Goal: Task Accomplishment & Management: Complete application form

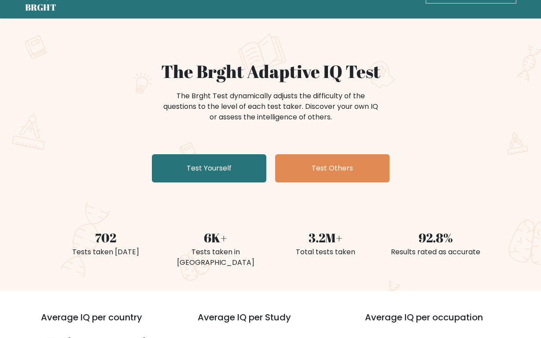
scroll to position [44, 0]
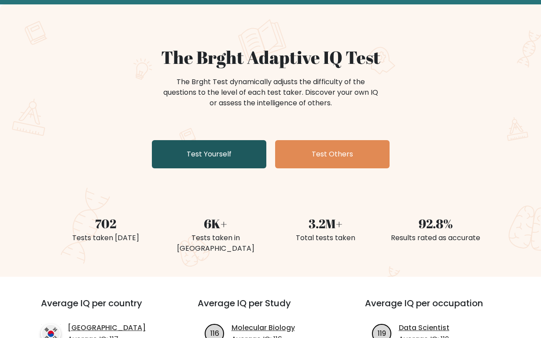
click at [203, 158] on link "Test Yourself" at bounding box center [209, 154] width 115 height 28
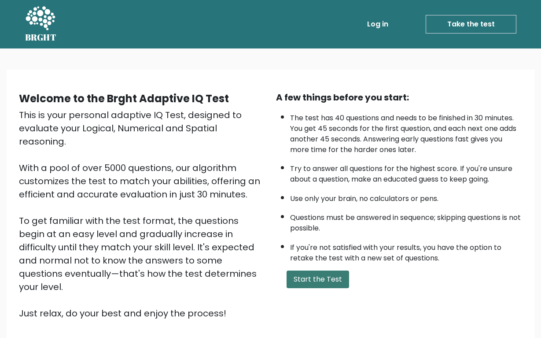
click at [313, 288] on button "Start the Test" at bounding box center [318, 279] width 63 height 18
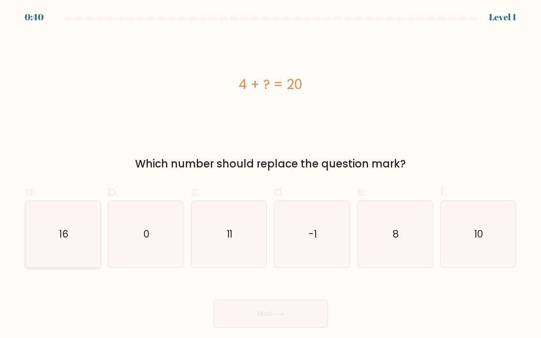
click at [73, 223] on icon "16" at bounding box center [63, 234] width 66 height 66
click at [271, 175] on input "a. 16" at bounding box center [271, 172] width 0 height 6
radio input "true"
click at [285, 323] on button "Next" at bounding box center [271, 314] width 115 height 28
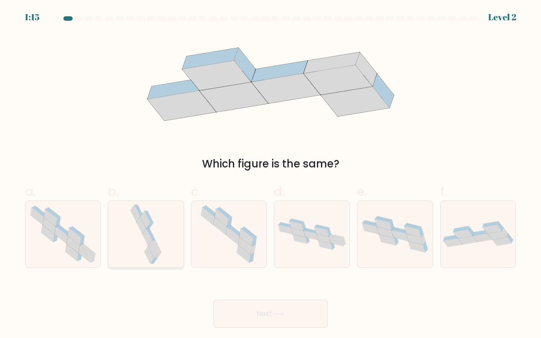
click at [152, 243] on icon at bounding box center [153, 248] width 10 height 17
click at [271, 175] on input "b." at bounding box center [271, 172] width 0 height 6
radio input "true"
click at [266, 312] on button "Next" at bounding box center [271, 314] width 115 height 28
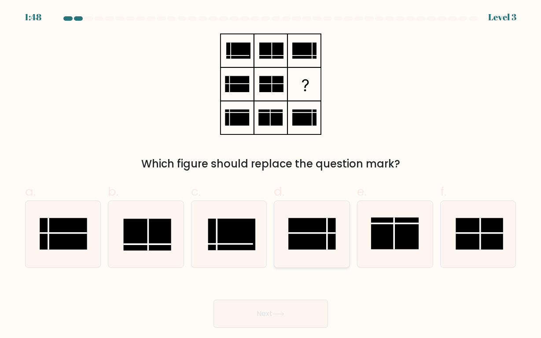
click at [310, 230] on rect at bounding box center [312, 234] width 48 height 32
click at [271, 175] on input "d." at bounding box center [271, 172] width 0 height 6
radio input "true"
click at [282, 310] on button "Next" at bounding box center [271, 314] width 115 height 28
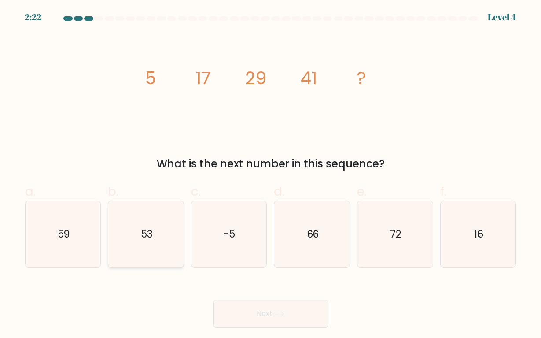
click at [127, 232] on icon "53" at bounding box center [146, 234] width 66 height 66
click at [271, 175] on input "b. 53" at bounding box center [271, 172] width 0 height 6
radio input "true"
click at [266, 312] on button "Next" at bounding box center [271, 314] width 115 height 28
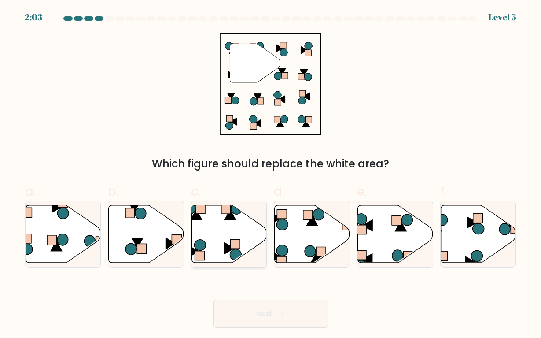
click at [214, 244] on icon at bounding box center [229, 234] width 75 height 58
click at [271, 175] on input "c." at bounding box center [271, 172] width 0 height 6
radio input "true"
click at [262, 305] on button "Next" at bounding box center [271, 314] width 115 height 28
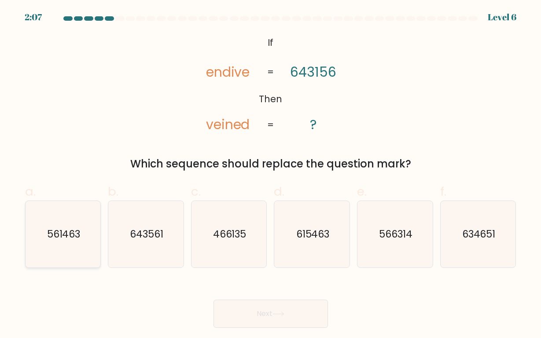
click at [71, 239] on text "561463" at bounding box center [63, 234] width 33 height 14
click at [271, 175] on input "a. 561463" at bounding box center [271, 172] width 0 height 6
radio input "true"
click at [282, 311] on icon at bounding box center [279, 313] width 12 height 5
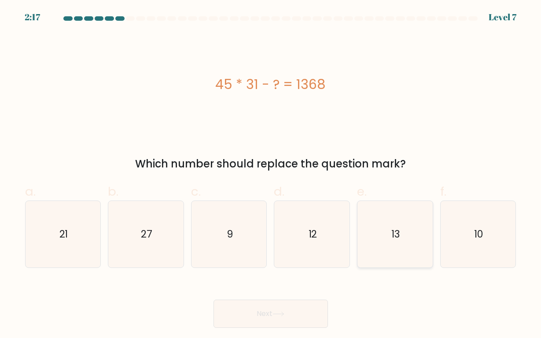
click at [396, 240] on text "13" at bounding box center [396, 234] width 8 height 14
click at [271, 175] on input "e. 13" at bounding box center [271, 172] width 0 height 6
radio input "true"
click at [283, 317] on button "Next" at bounding box center [271, 314] width 115 height 28
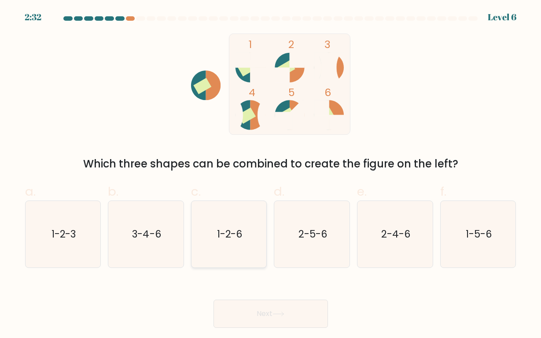
click at [221, 244] on icon "1-2-6" at bounding box center [229, 234] width 66 height 66
click at [271, 175] on input "c. 1-2-6" at bounding box center [271, 172] width 0 height 6
radio input "true"
click at [269, 315] on button "Next" at bounding box center [271, 314] width 115 height 28
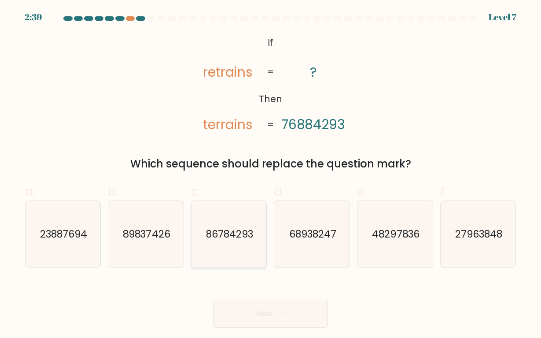
click at [228, 240] on text "86784293" at bounding box center [229, 234] width 47 height 14
click at [271, 175] on input "c. 86784293" at bounding box center [271, 172] width 0 height 6
radio input "true"
click at [266, 308] on button "Next" at bounding box center [271, 314] width 115 height 28
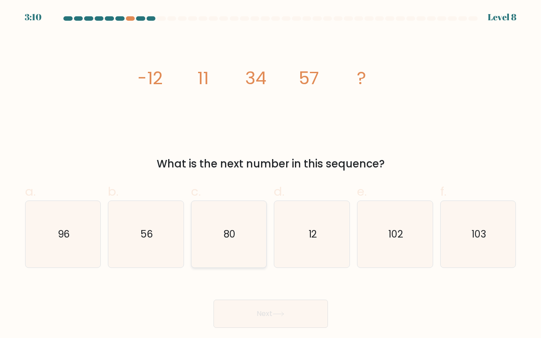
click at [240, 229] on icon "80" at bounding box center [229, 234] width 66 height 66
click at [271, 175] on input "c. 80" at bounding box center [271, 172] width 0 height 6
radio input "true"
click at [262, 315] on button "Next" at bounding box center [271, 314] width 115 height 28
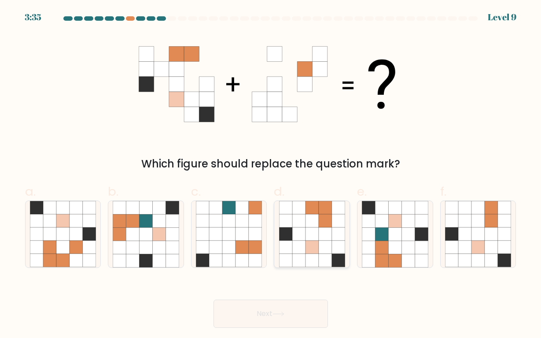
click at [316, 251] on icon at bounding box center [312, 247] width 13 height 13
click at [271, 175] on input "d." at bounding box center [271, 172] width 0 height 6
radio input "true"
click at [291, 310] on button "Next" at bounding box center [271, 314] width 115 height 28
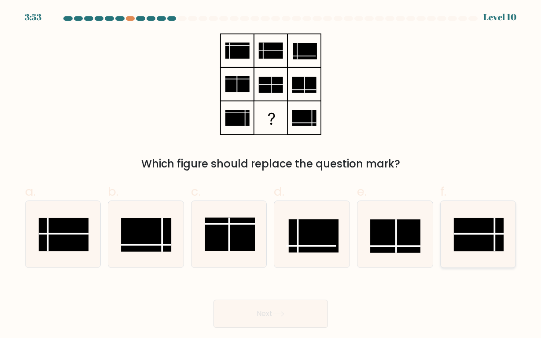
click at [489, 234] on line at bounding box center [479, 234] width 50 height 0
click at [271, 175] on input "f." at bounding box center [271, 172] width 0 height 6
radio input "true"
click at [307, 314] on button "Next" at bounding box center [271, 314] width 115 height 28
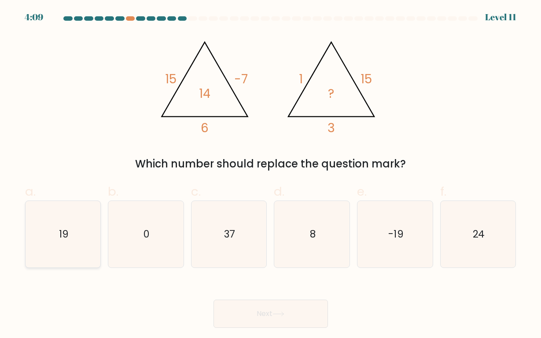
click at [51, 238] on icon "19" at bounding box center [63, 234] width 66 height 66
click at [271, 175] on input "a. 19" at bounding box center [271, 172] width 0 height 6
radio input "true"
click at [277, 313] on icon at bounding box center [279, 313] width 12 height 5
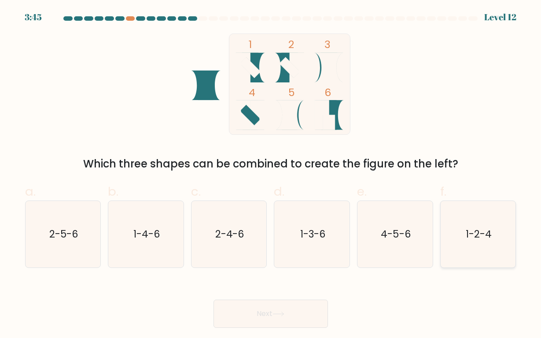
click at [492, 244] on icon "1-2-4" at bounding box center [478, 234] width 66 height 66
click at [271, 175] on input "f. 1-2-4" at bounding box center [271, 172] width 0 height 6
radio input "true"
click at [288, 317] on button "Next" at bounding box center [271, 314] width 115 height 28
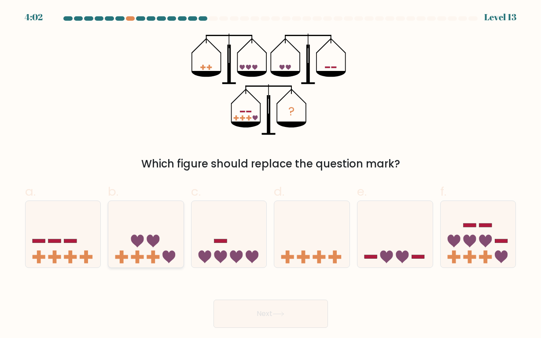
click at [151, 257] on rect at bounding box center [153, 257] width 13 height 4
click at [271, 175] on input "b." at bounding box center [271, 172] width 0 height 6
radio input "true"
click at [274, 315] on button "Next" at bounding box center [271, 314] width 115 height 28
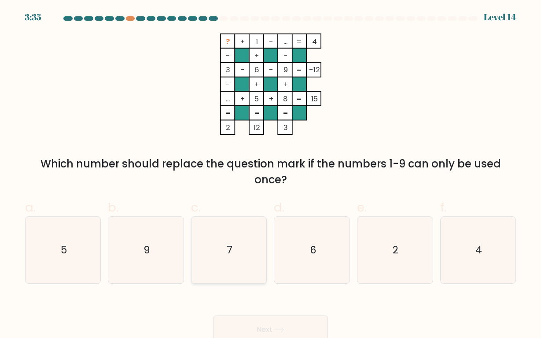
click at [234, 256] on icon "7" at bounding box center [229, 250] width 66 height 66
click at [271, 175] on input "c. 7" at bounding box center [271, 172] width 0 height 6
radio input "true"
click at [261, 325] on button "Next" at bounding box center [271, 329] width 115 height 28
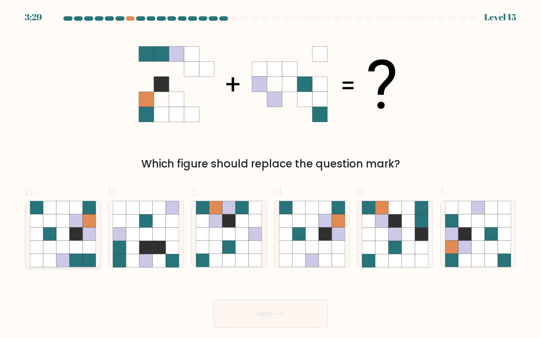
click at [81, 240] on icon at bounding box center [76, 234] width 13 height 13
click at [271, 175] on input "a." at bounding box center [271, 172] width 0 height 6
radio input "true"
click at [288, 310] on button "Next" at bounding box center [271, 314] width 115 height 28
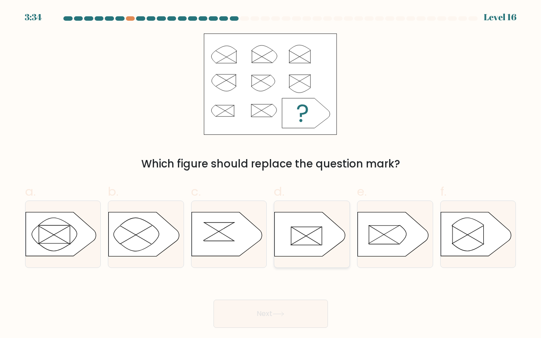
click at [316, 236] on icon at bounding box center [310, 234] width 70 height 44
click at [271, 175] on input "d." at bounding box center [271, 172] width 0 height 6
radio input "true"
click at [284, 312] on icon at bounding box center [279, 313] width 12 height 5
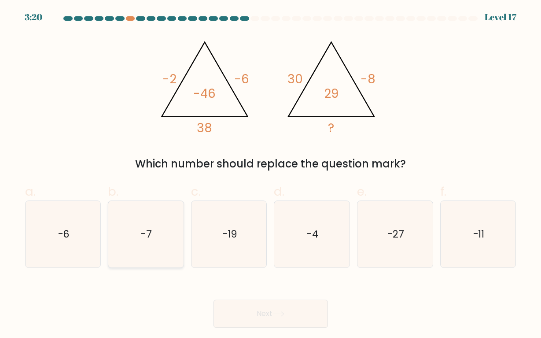
click at [148, 229] on text "-7" at bounding box center [146, 234] width 11 height 14
click at [271, 175] on input "b. -7" at bounding box center [271, 172] width 0 height 6
radio input "true"
click at [290, 316] on button "Next" at bounding box center [271, 314] width 115 height 28
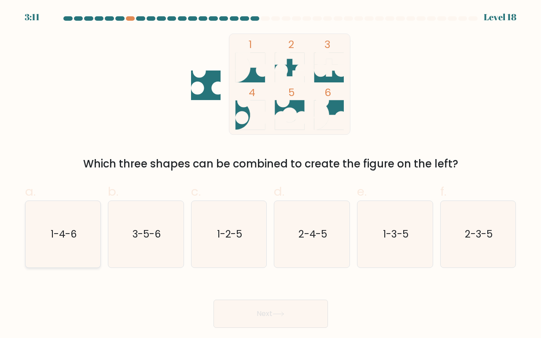
click at [78, 242] on icon "1-4-6" at bounding box center [63, 234] width 66 height 66
click at [271, 175] on input "a. 1-4-6" at bounding box center [271, 172] width 0 height 6
radio input "true"
click at [300, 313] on button "Next" at bounding box center [271, 314] width 115 height 28
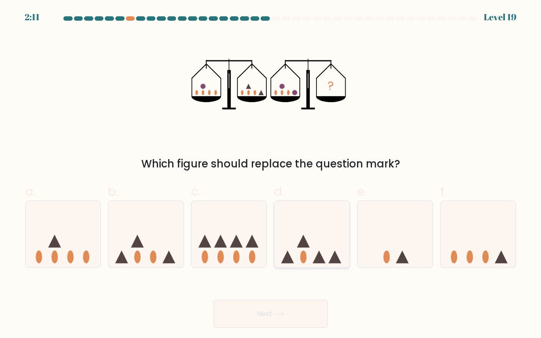
click at [315, 248] on icon at bounding box center [311, 234] width 75 height 62
click at [271, 175] on input "d." at bounding box center [271, 172] width 0 height 6
radio input "true"
click at [277, 316] on button "Next" at bounding box center [271, 314] width 115 height 28
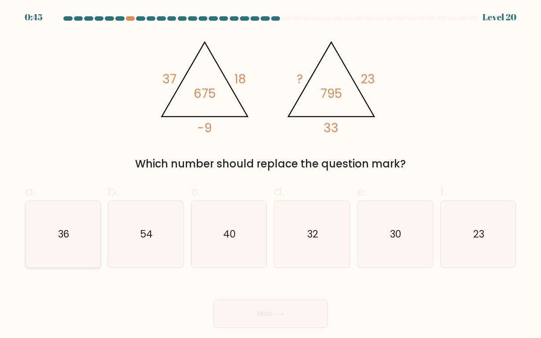
click at [63, 250] on icon "36" at bounding box center [63, 234] width 66 height 66
click at [271, 175] on input "a. 36" at bounding box center [271, 172] width 0 height 6
radio input "true"
click at [254, 310] on button "Next" at bounding box center [271, 314] width 115 height 28
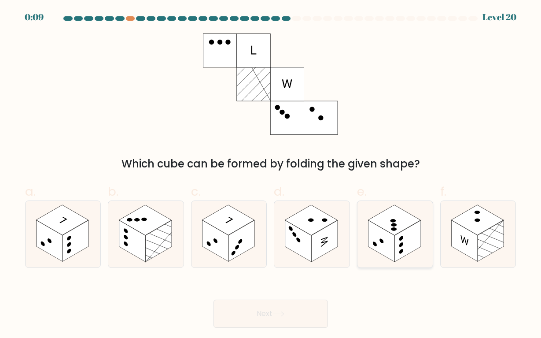
click at [395, 249] on rect at bounding box center [382, 240] width 26 height 41
click at [271, 175] on input "e." at bounding box center [271, 172] width 0 height 6
radio input "true"
click at [264, 320] on button "Next" at bounding box center [271, 314] width 115 height 28
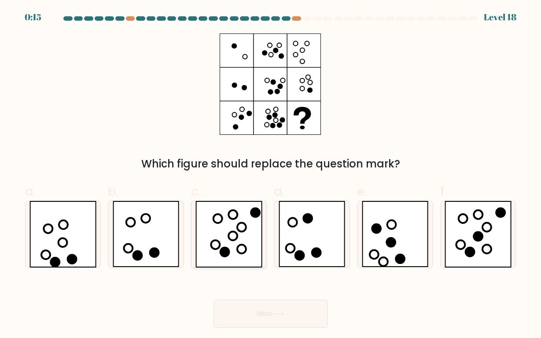
click at [242, 239] on icon at bounding box center [229, 234] width 67 height 66
click at [271, 175] on input "c." at bounding box center [271, 172] width 0 height 6
radio input "true"
click at [252, 310] on button "Next" at bounding box center [271, 314] width 115 height 28
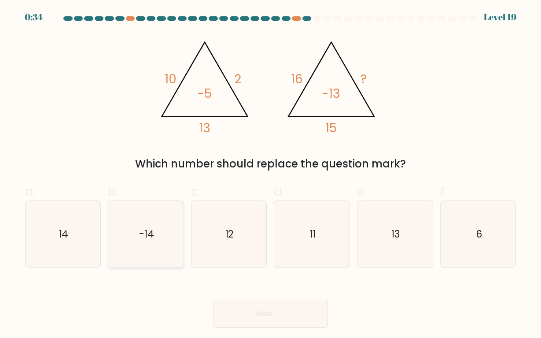
click at [159, 221] on icon "-14" at bounding box center [146, 234] width 66 height 66
click at [271, 175] on input "b. -14" at bounding box center [271, 172] width 0 height 6
radio input "true"
click at [264, 313] on button "Next" at bounding box center [271, 314] width 115 height 28
click at [273, 316] on button "Next" at bounding box center [271, 314] width 115 height 28
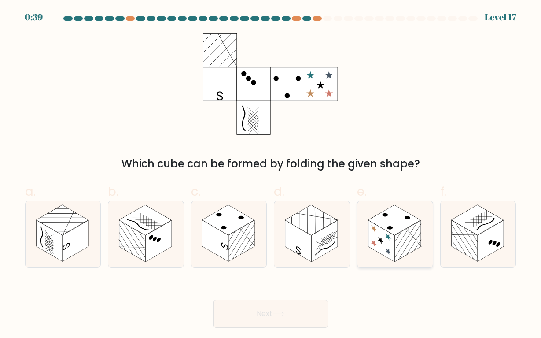
click at [392, 237] on rect at bounding box center [382, 240] width 26 height 41
click at [271, 175] on input "e." at bounding box center [271, 172] width 0 height 6
radio input "true"
click at [293, 307] on button "Next" at bounding box center [271, 314] width 115 height 28
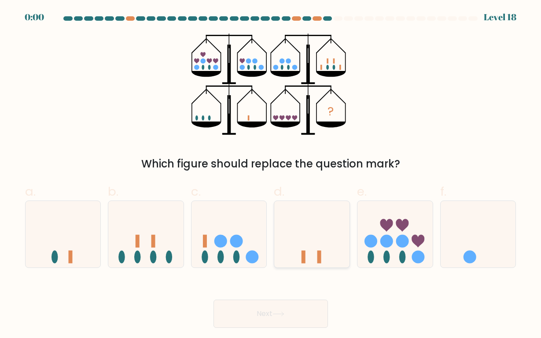
click at [306, 254] on rect at bounding box center [304, 257] width 4 height 13
click at [271, 175] on input "d." at bounding box center [271, 172] width 0 height 6
radio input "true"
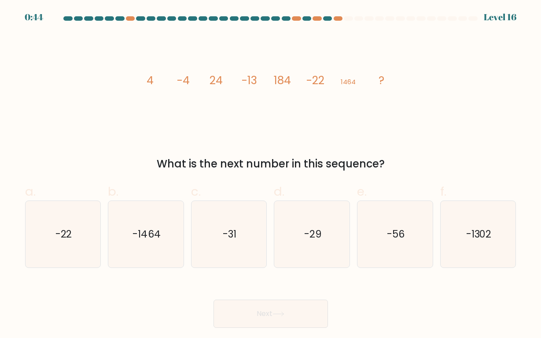
click at [272, 318] on button "Next" at bounding box center [271, 314] width 115 height 28
click at [217, 243] on icon "-31" at bounding box center [229, 234] width 66 height 66
click at [271, 175] on input "c. -31" at bounding box center [271, 172] width 0 height 6
radio input "true"
click at [263, 312] on button "Next" at bounding box center [271, 314] width 115 height 28
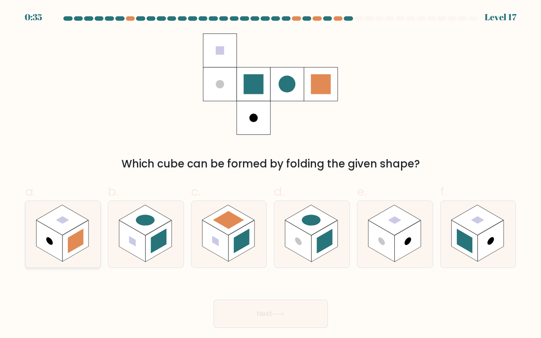
click at [65, 245] on rect at bounding box center [76, 240] width 26 height 41
click at [271, 175] on input "a." at bounding box center [271, 172] width 0 height 6
radio input "true"
click at [259, 308] on button "Next" at bounding box center [271, 314] width 115 height 28
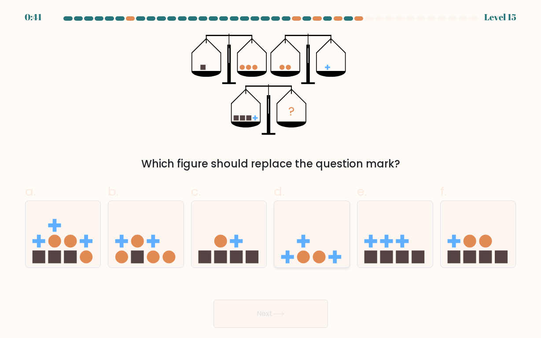
click at [321, 259] on circle at bounding box center [319, 257] width 13 height 13
click at [271, 175] on input "d." at bounding box center [271, 172] width 0 height 6
radio input "true"
click at [290, 314] on button "Next" at bounding box center [271, 314] width 115 height 28
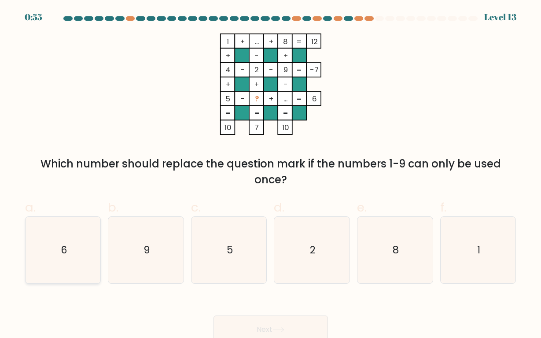
click at [65, 257] on icon "6" at bounding box center [63, 250] width 66 height 66
click at [271, 175] on input "a. 6" at bounding box center [271, 172] width 0 height 6
radio input "true"
click at [289, 324] on button "Next" at bounding box center [271, 329] width 115 height 28
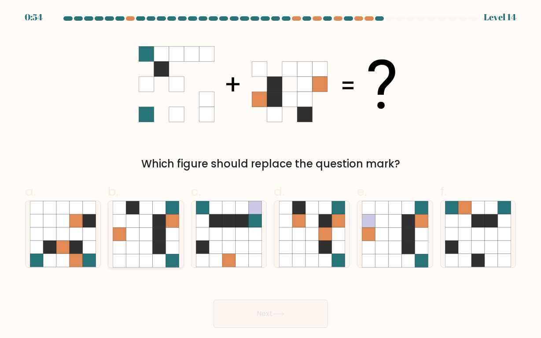
click at [155, 249] on icon at bounding box center [158, 247] width 13 height 13
click at [271, 175] on input "b." at bounding box center [271, 172] width 0 height 6
radio input "true"
click at [254, 312] on button "Next" at bounding box center [271, 314] width 115 height 28
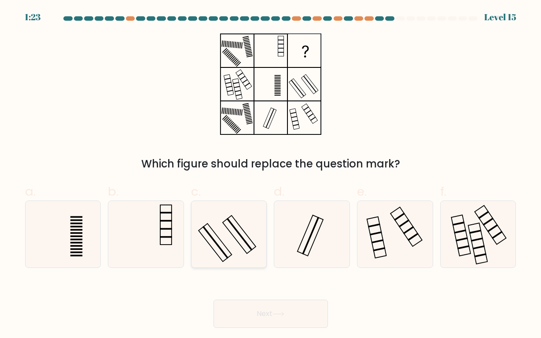
click at [239, 251] on icon at bounding box center [229, 234] width 66 height 66
click at [271, 175] on input "c." at bounding box center [271, 172] width 0 height 6
radio input "true"
click at [257, 312] on button "Next" at bounding box center [271, 314] width 115 height 28
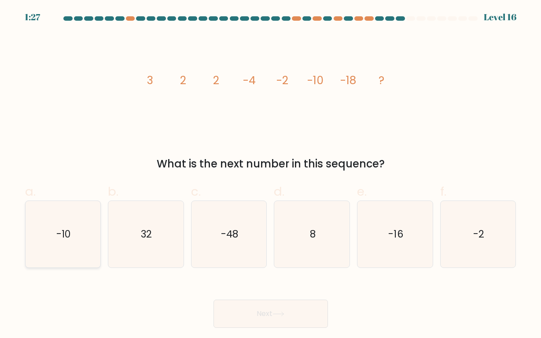
click at [67, 229] on text "-10" at bounding box center [63, 234] width 15 height 14
click at [271, 175] on input "a. -10" at bounding box center [271, 172] width 0 height 6
radio input "true"
click at [261, 316] on button "Next" at bounding box center [271, 314] width 115 height 28
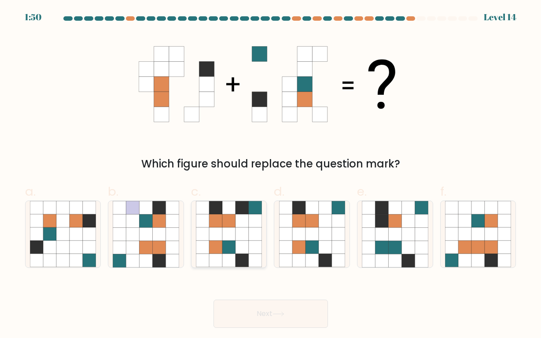
click at [221, 240] on icon at bounding box center [215, 234] width 13 height 13
click at [271, 175] on input "c." at bounding box center [271, 172] width 0 height 6
radio input "true"
click at [255, 318] on button "Next" at bounding box center [271, 314] width 115 height 28
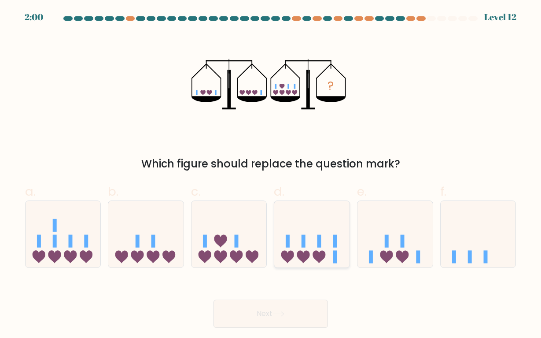
click at [303, 255] on icon at bounding box center [303, 257] width 13 height 13
click at [271, 175] on input "d." at bounding box center [271, 172] width 0 height 6
radio input "true"
click at [279, 314] on icon at bounding box center [279, 313] width 12 height 5
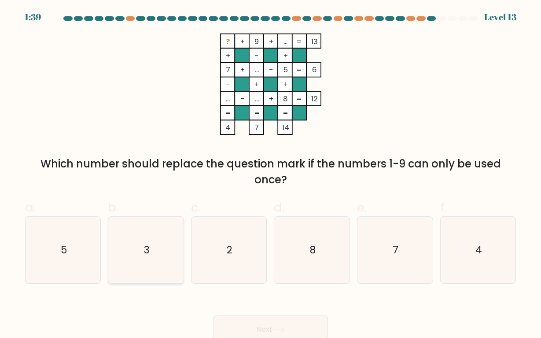
click at [145, 251] on text "3" at bounding box center [146, 250] width 5 height 14
click at [271, 175] on input "b. 3" at bounding box center [271, 172] width 0 height 6
radio input "true"
click at [267, 326] on button "Next" at bounding box center [271, 329] width 115 height 28
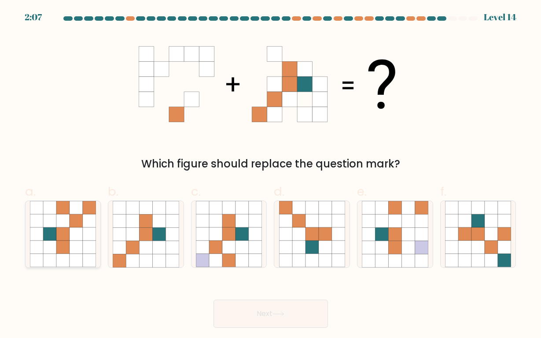
click at [69, 240] on icon at bounding box center [62, 234] width 13 height 13
click at [271, 175] on input "a." at bounding box center [271, 172] width 0 height 6
radio input "true"
click at [259, 314] on button "Next" at bounding box center [271, 314] width 115 height 28
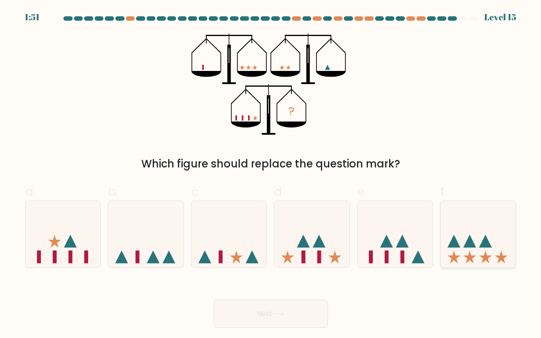
click at [484, 247] on icon at bounding box center [485, 241] width 13 height 13
click at [271, 175] on input "f." at bounding box center [271, 172] width 0 height 6
radio input "true"
click at [282, 310] on button "Next" at bounding box center [271, 314] width 115 height 28
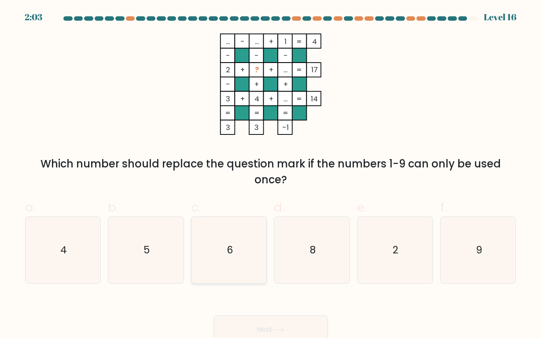
click at [234, 236] on icon "6" at bounding box center [229, 250] width 66 height 66
click at [271, 175] on input "c. 6" at bounding box center [271, 172] width 0 height 6
radio input "true"
click at [282, 327] on icon at bounding box center [279, 329] width 12 height 5
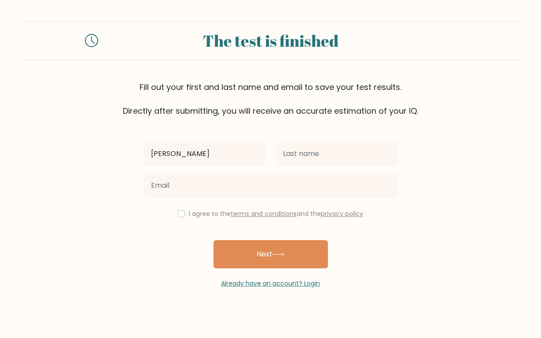
type input "[PERSON_NAME]"
click at [330, 206] on div "[PERSON_NAME] I agree to the terms and conditions and the privacy policy Next A…" at bounding box center [271, 202] width 264 height 171
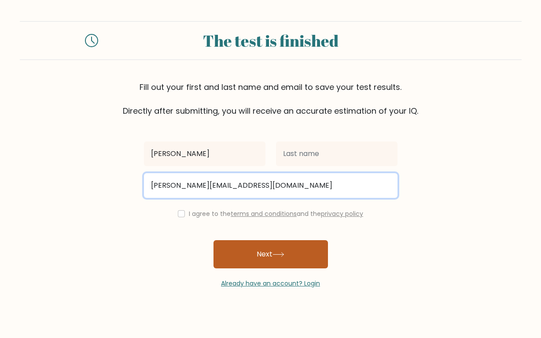
type input "[EMAIL_ADDRESS][DOMAIN_NAME]"
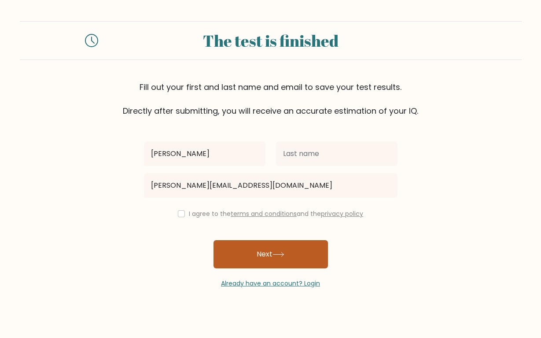
click at [277, 259] on button "Next" at bounding box center [271, 254] width 115 height 28
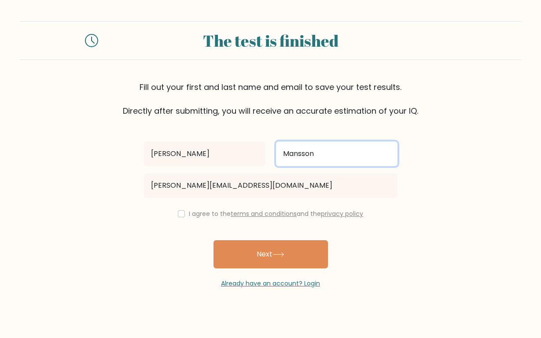
type input "Mansson"
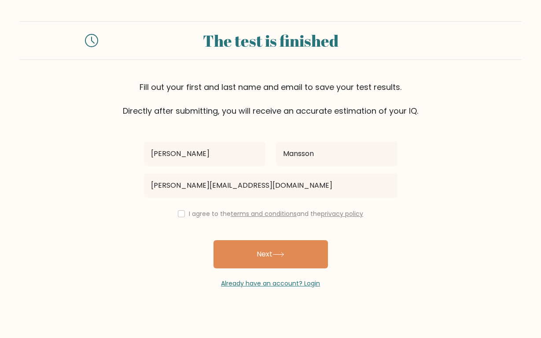
click at [179, 215] on input "checkbox" at bounding box center [181, 213] width 7 height 7
checkbox input "true"
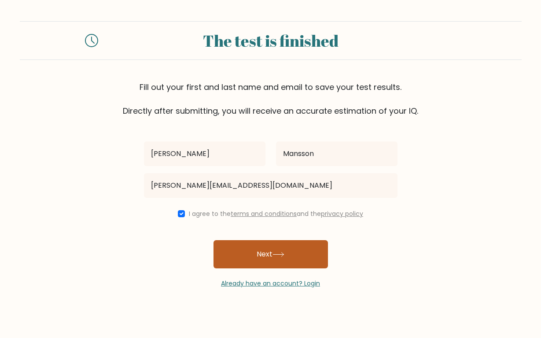
click at [272, 264] on button "Next" at bounding box center [271, 254] width 115 height 28
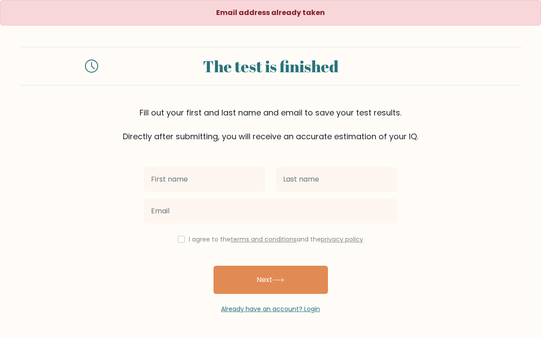
click at [153, 276] on div "I agree to the terms and conditions and the privacy policy Next Already have an…" at bounding box center [271, 227] width 264 height 171
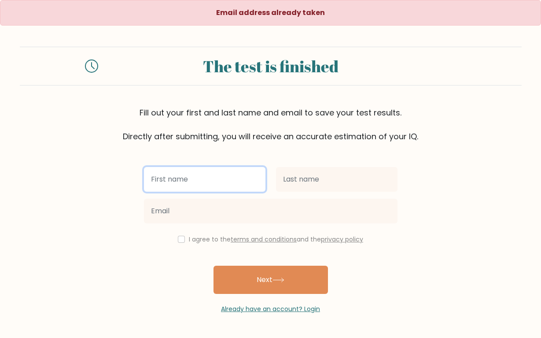
click at [190, 176] on input "text" at bounding box center [205, 179] width 122 height 25
type input "Rikard"
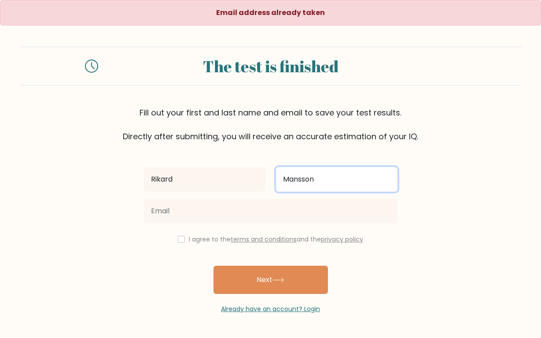
type input "Mansson"
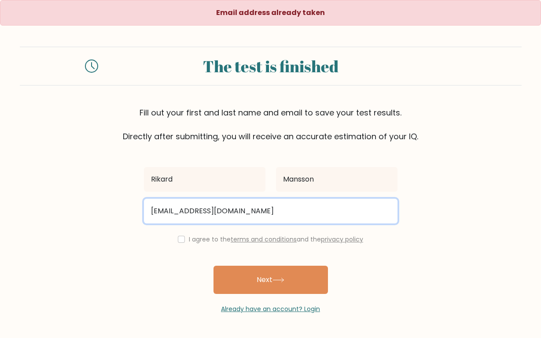
type input "[EMAIL_ADDRESS][DOMAIN_NAME]"
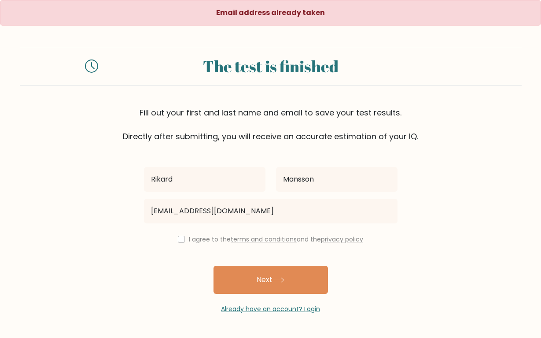
click at [179, 241] on input "checkbox" at bounding box center [181, 239] width 7 height 7
checkbox input "true"
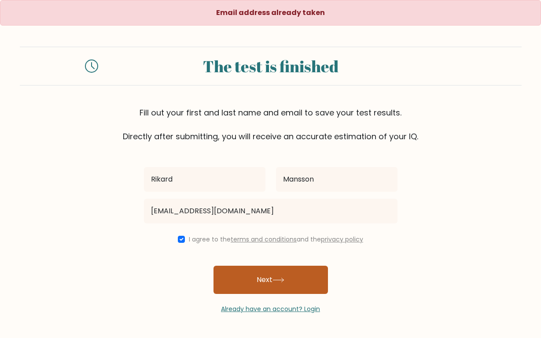
click at [261, 281] on button "Next" at bounding box center [271, 280] width 115 height 28
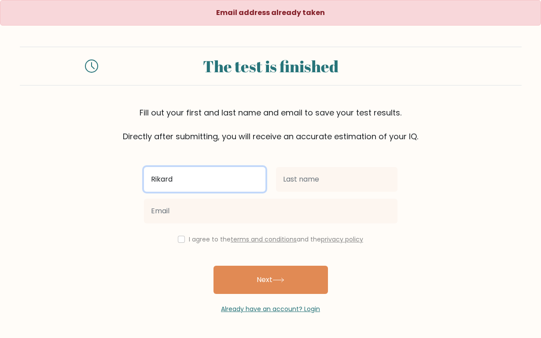
type input "Rikard"
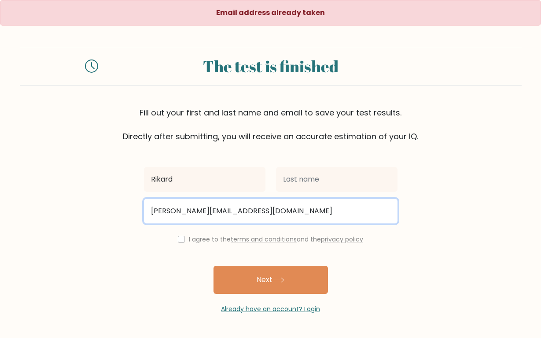
type input "rikard@jrcapital.org"
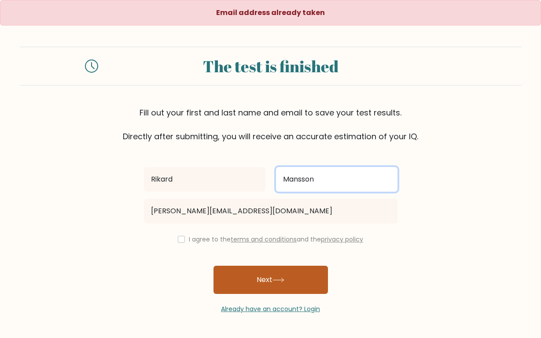
type input "Mansson"
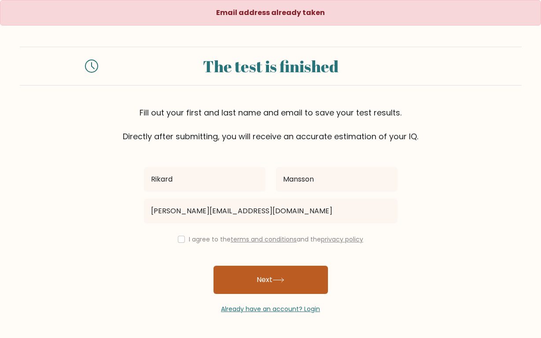
click at [282, 275] on button "Next" at bounding box center [271, 280] width 115 height 28
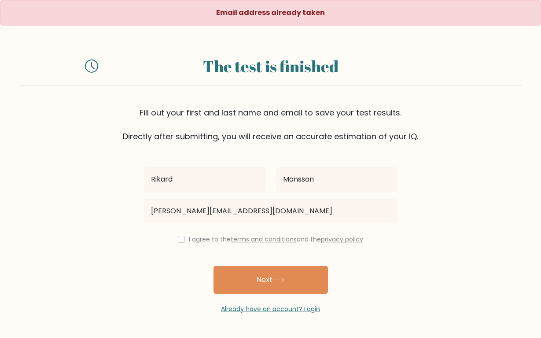
click at [179, 240] on input "checkbox" at bounding box center [181, 239] width 7 height 7
checkbox input "true"
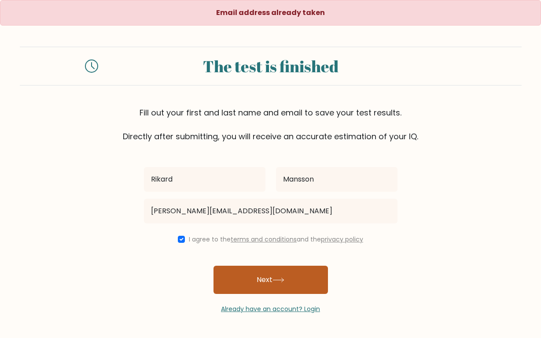
click at [267, 282] on button "Next" at bounding box center [271, 280] width 115 height 28
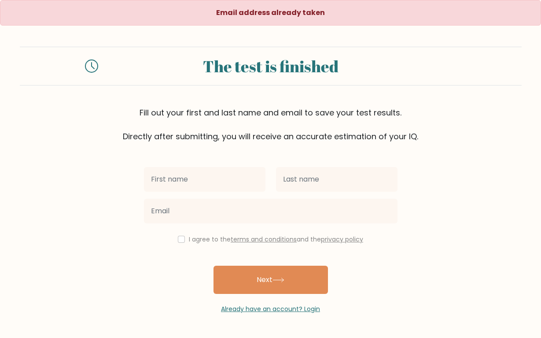
click at [370, 305] on div "Already have an account? Login" at bounding box center [271, 304] width 254 height 20
click at [287, 311] on link "Already have an account? Login" at bounding box center [270, 308] width 99 height 9
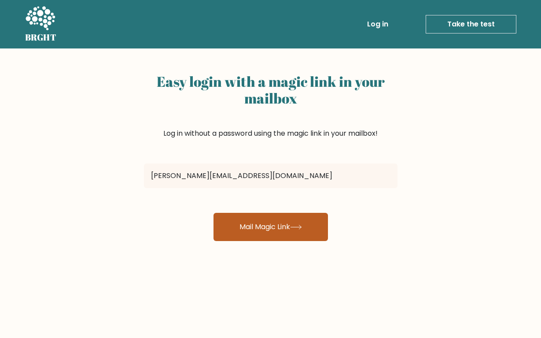
type input "[PERSON_NAME][EMAIL_ADDRESS][DOMAIN_NAME]"
click at [281, 225] on button "Mail Magic Link" at bounding box center [271, 227] width 115 height 28
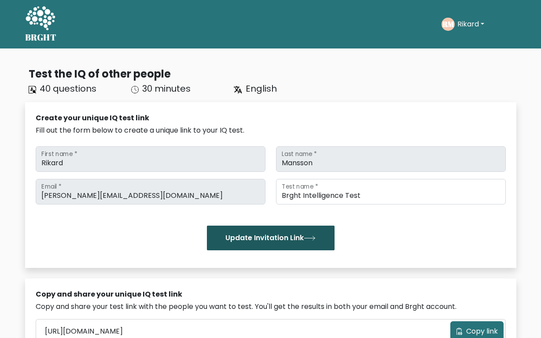
click at [288, 232] on button "Update Invitation Link" at bounding box center [271, 238] width 128 height 25
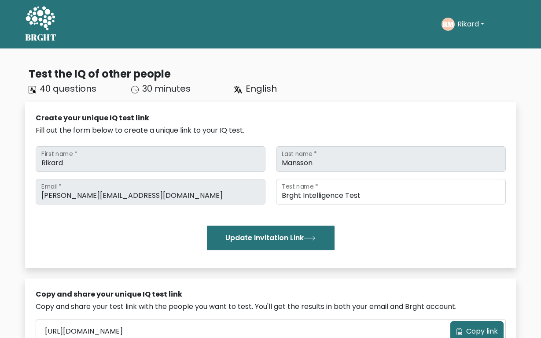
click at [309, 278] on div "Copy and share your unique IQ test link Copy and share your test link with the …" at bounding box center [271, 333] width 492 height 111
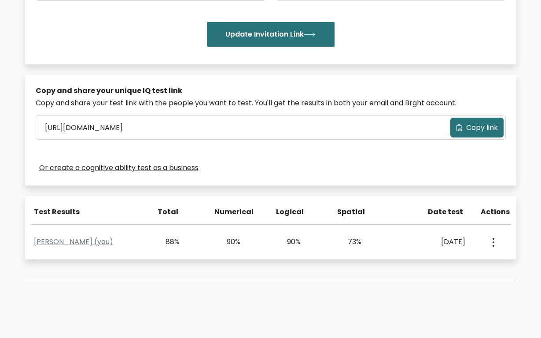
scroll to position [226, 0]
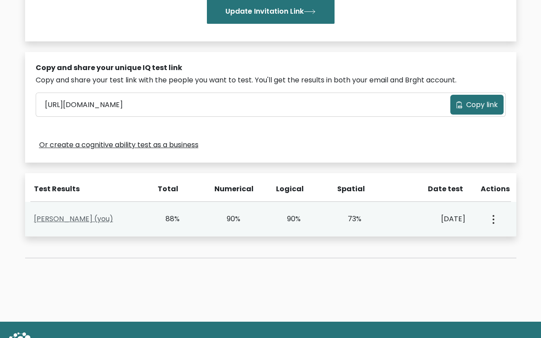
click at [78, 214] on link "Rikard Mansson (you)" at bounding box center [73, 219] width 79 height 10
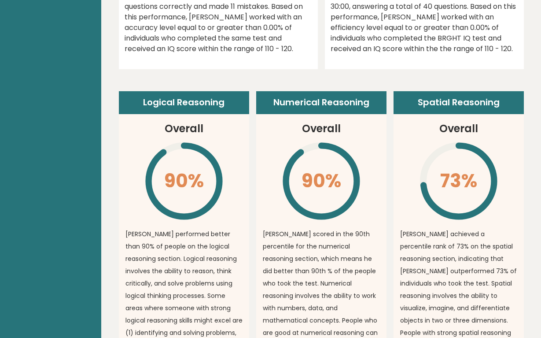
scroll to position [575, 0]
